Goal: Complete application form

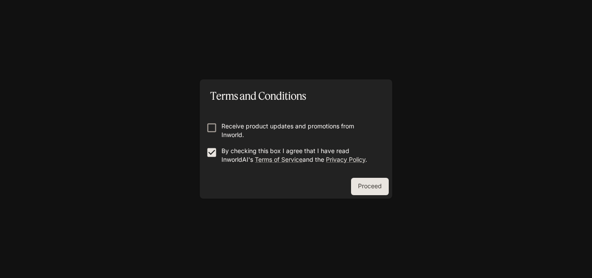
click at [366, 187] on button "Proceed" at bounding box center [370, 186] width 38 height 17
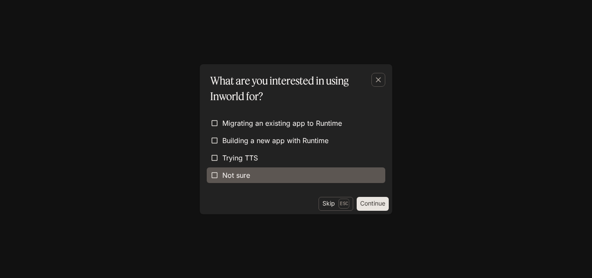
click at [230, 177] on span "Not sure" at bounding box center [236, 175] width 28 height 10
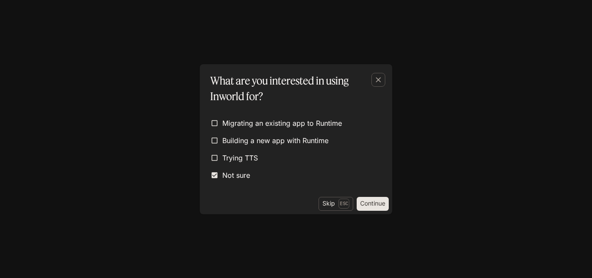
click at [385, 204] on button "Continue" at bounding box center [372, 204] width 32 height 14
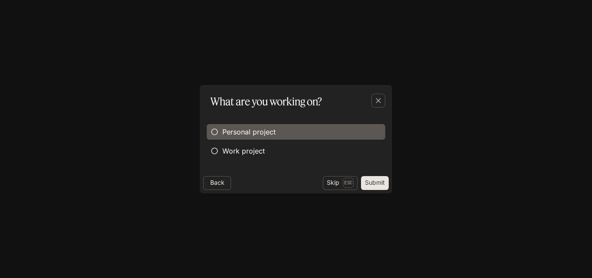
click at [266, 132] on span "Personal project" at bounding box center [248, 131] width 53 height 10
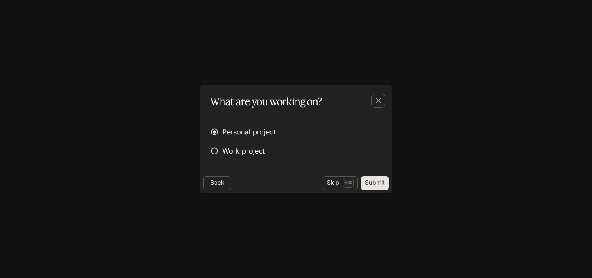
click at [371, 178] on button "Submit" at bounding box center [375, 183] width 28 height 14
